Goal: Task Accomplishment & Management: Manage account settings

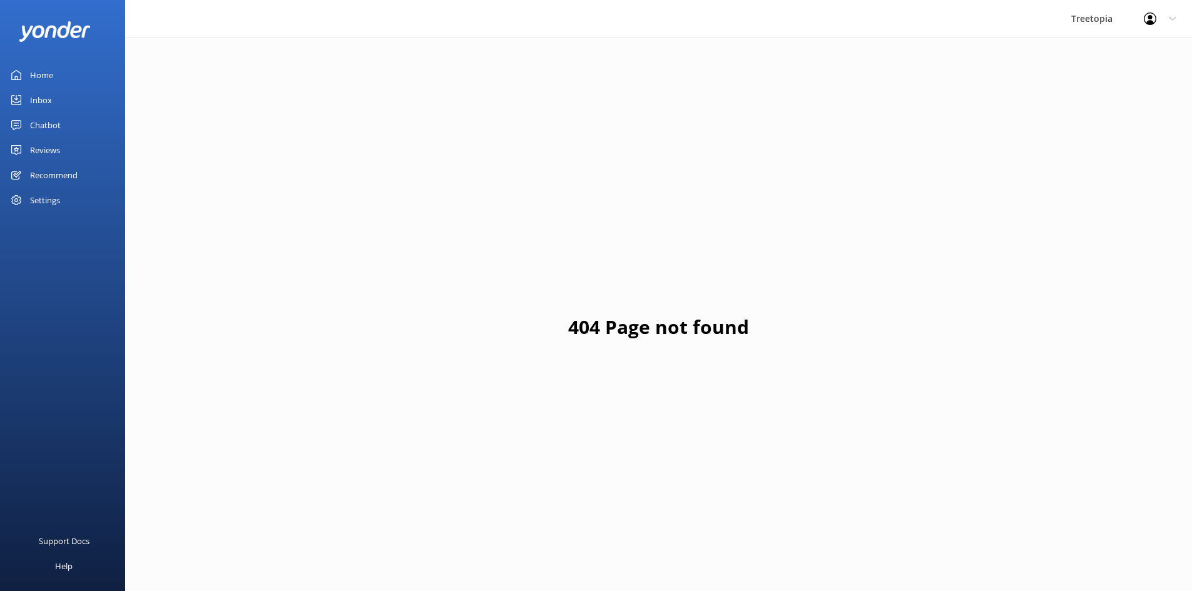
click at [59, 101] on link "Inbox" at bounding box center [62, 100] width 125 height 25
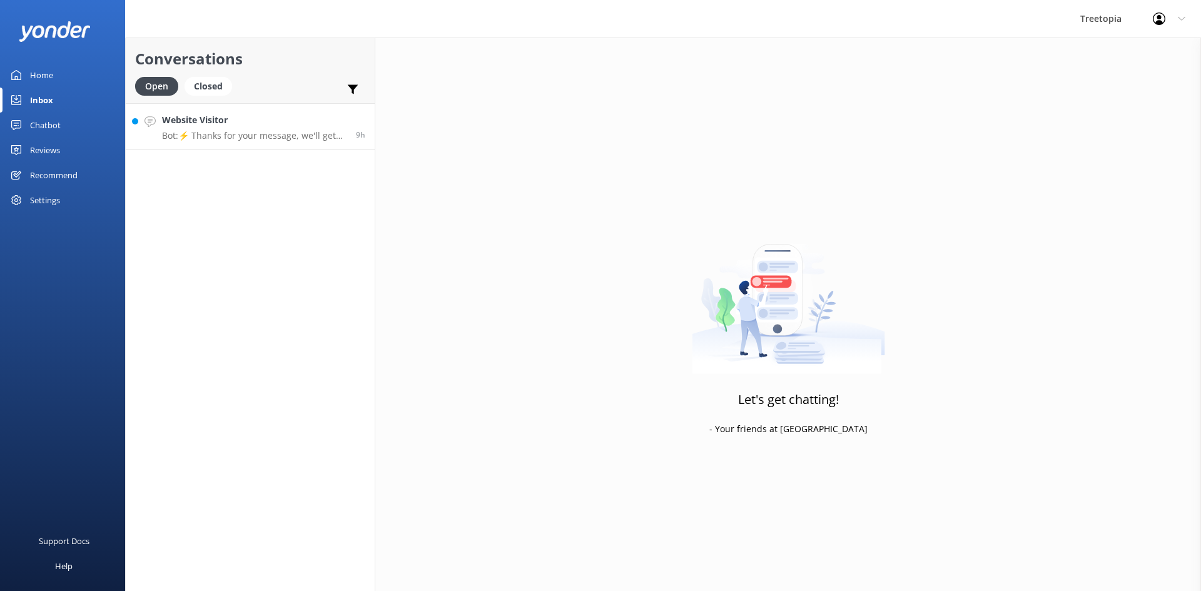
click at [228, 134] on p "Bot: ⚡ Thanks for your message, we'll get back to you as soon as we can. You're…" at bounding box center [254, 135] width 185 height 11
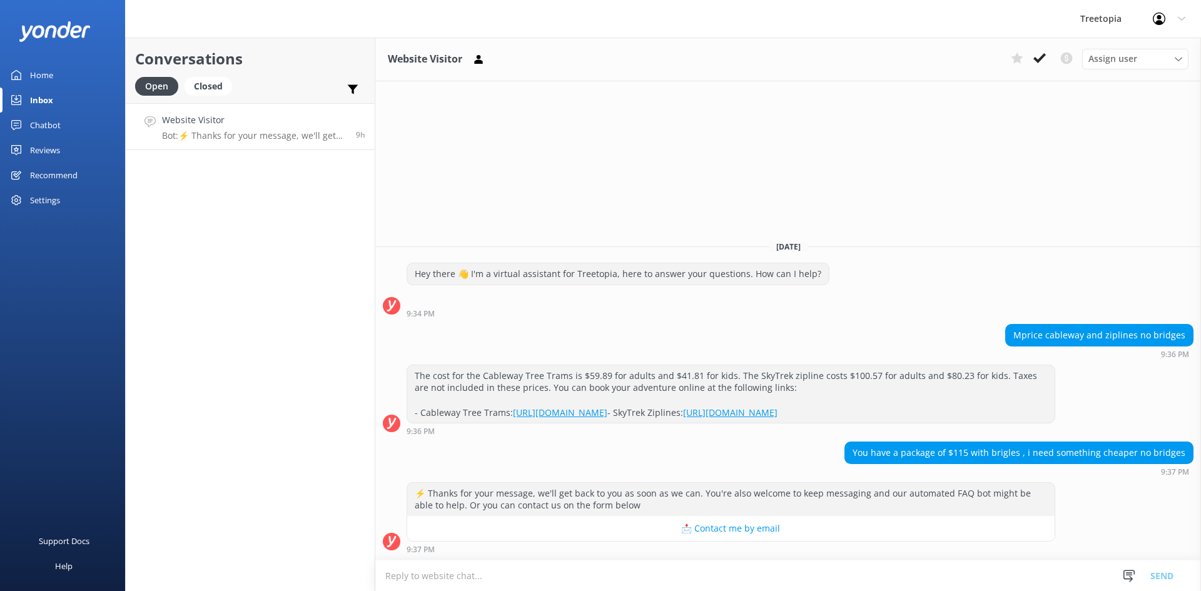
click at [196, 133] on p "Bot: ⚡ Thanks for your message, we'll get back to you as soon as we can. You're…" at bounding box center [254, 135] width 185 height 11
click at [1044, 53] on icon at bounding box center [1040, 58] width 13 height 13
